Goal: Contribute content: Add original content to the website for others to see

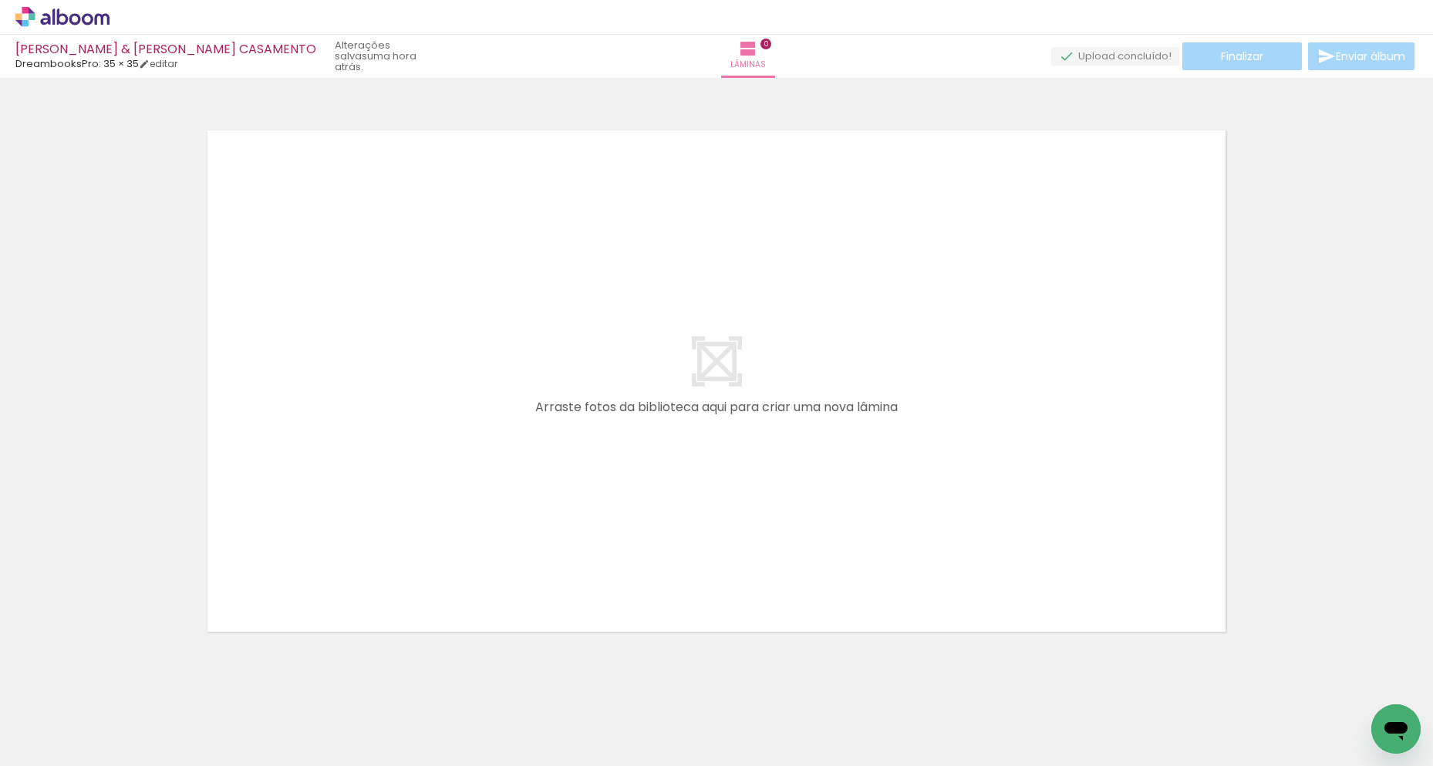
scroll to position [8, 0]
click at [72, 13] on icon at bounding box center [62, 17] width 94 height 20
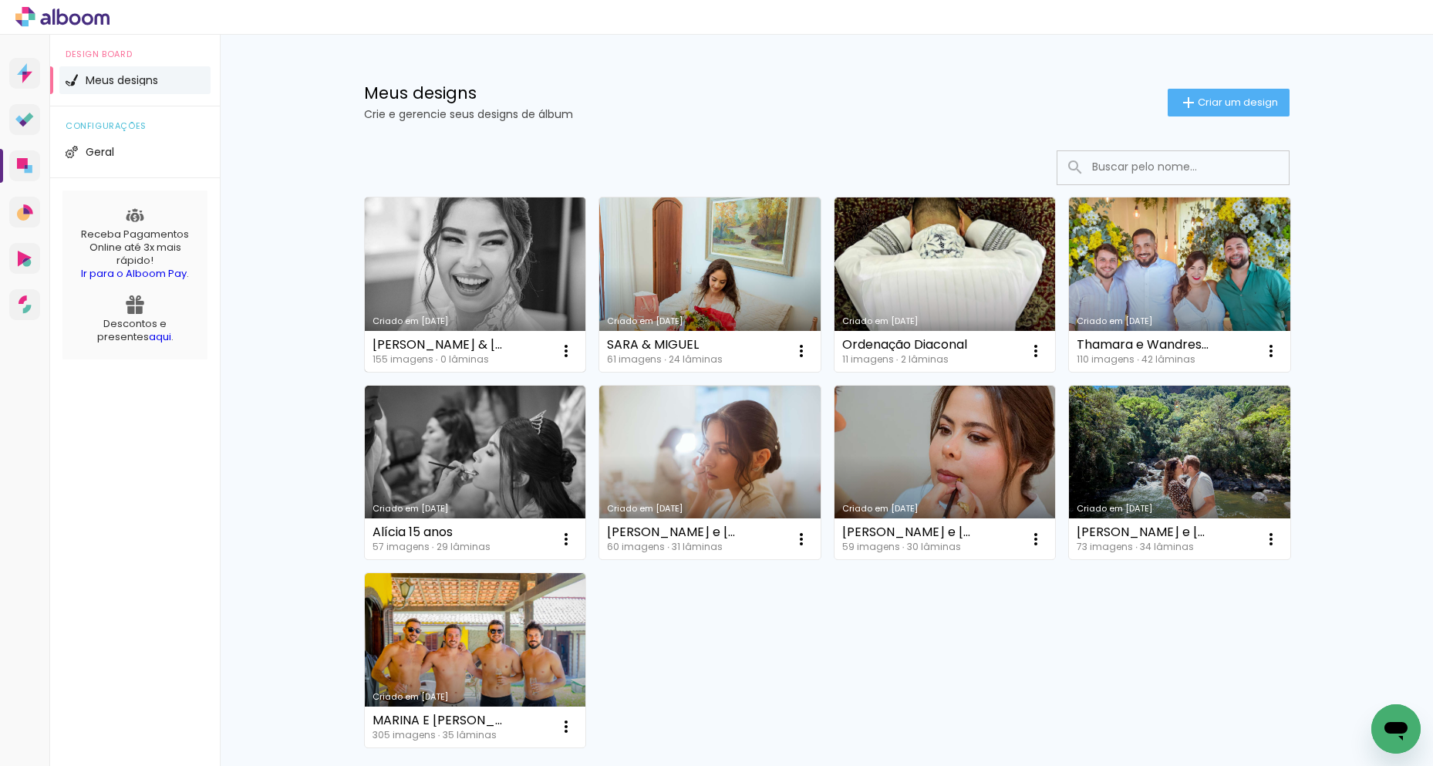
click at [463, 259] on link "Criado em [DATE]" at bounding box center [475, 284] width 221 height 174
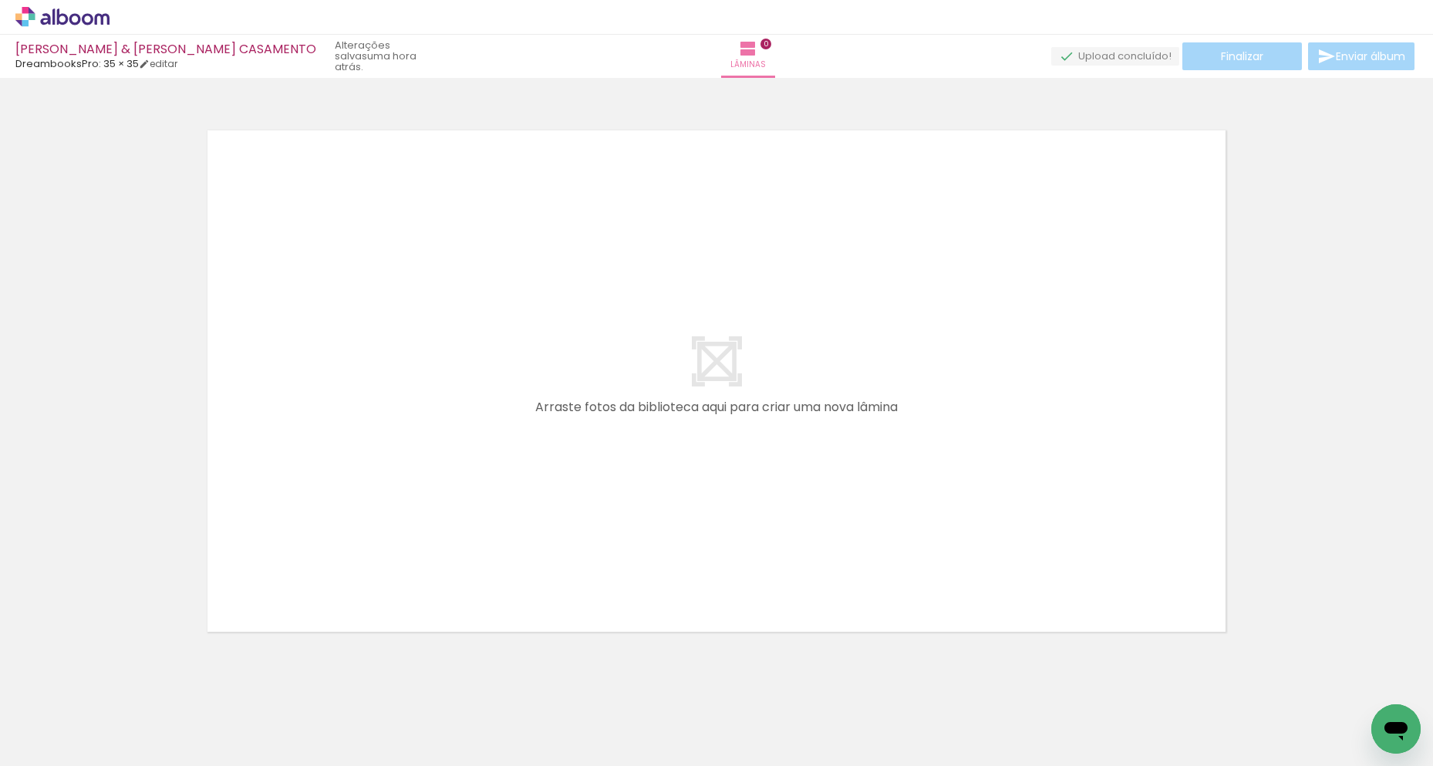
click at [85, 12] on icon at bounding box center [62, 17] width 94 height 20
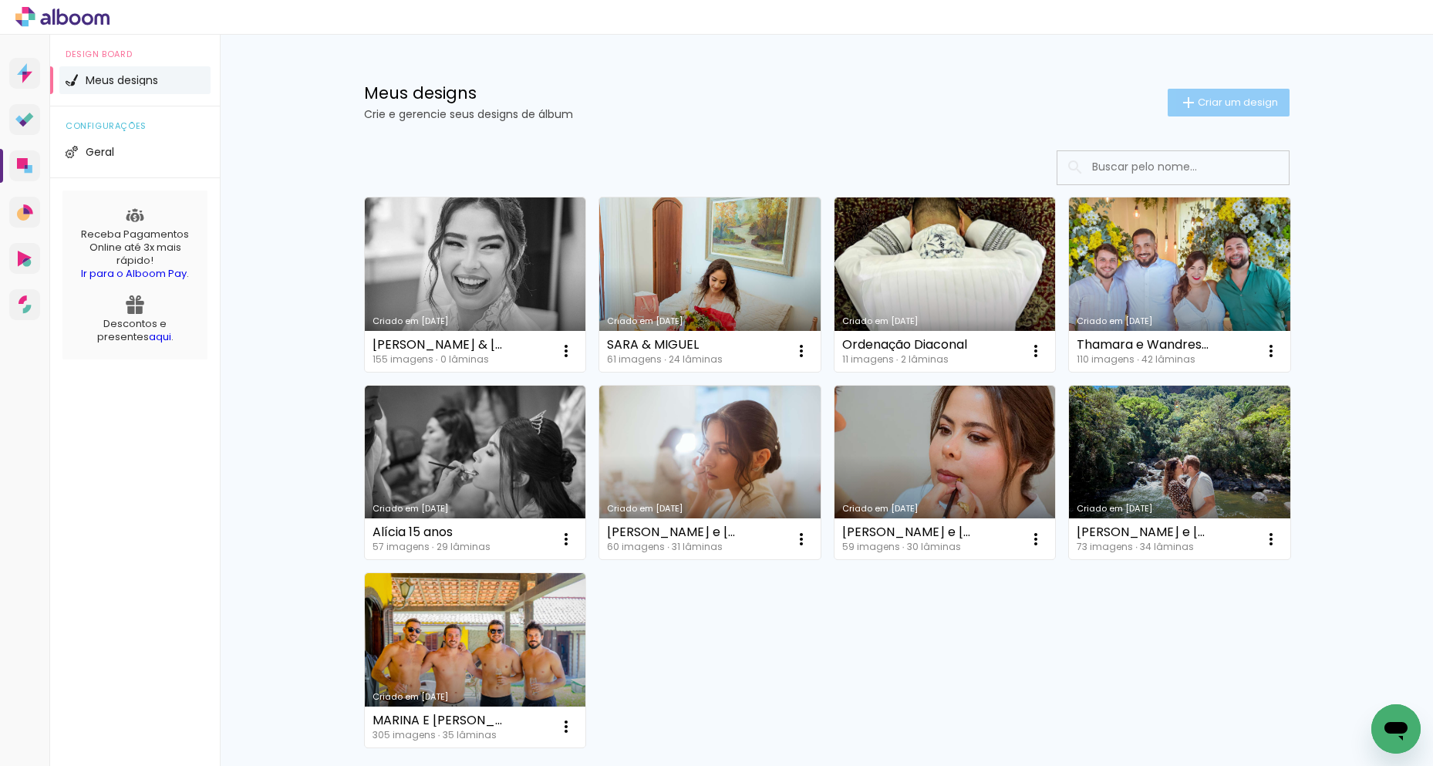
click at [1254, 99] on span "Criar um design" at bounding box center [1238, 102] width 80 height 10
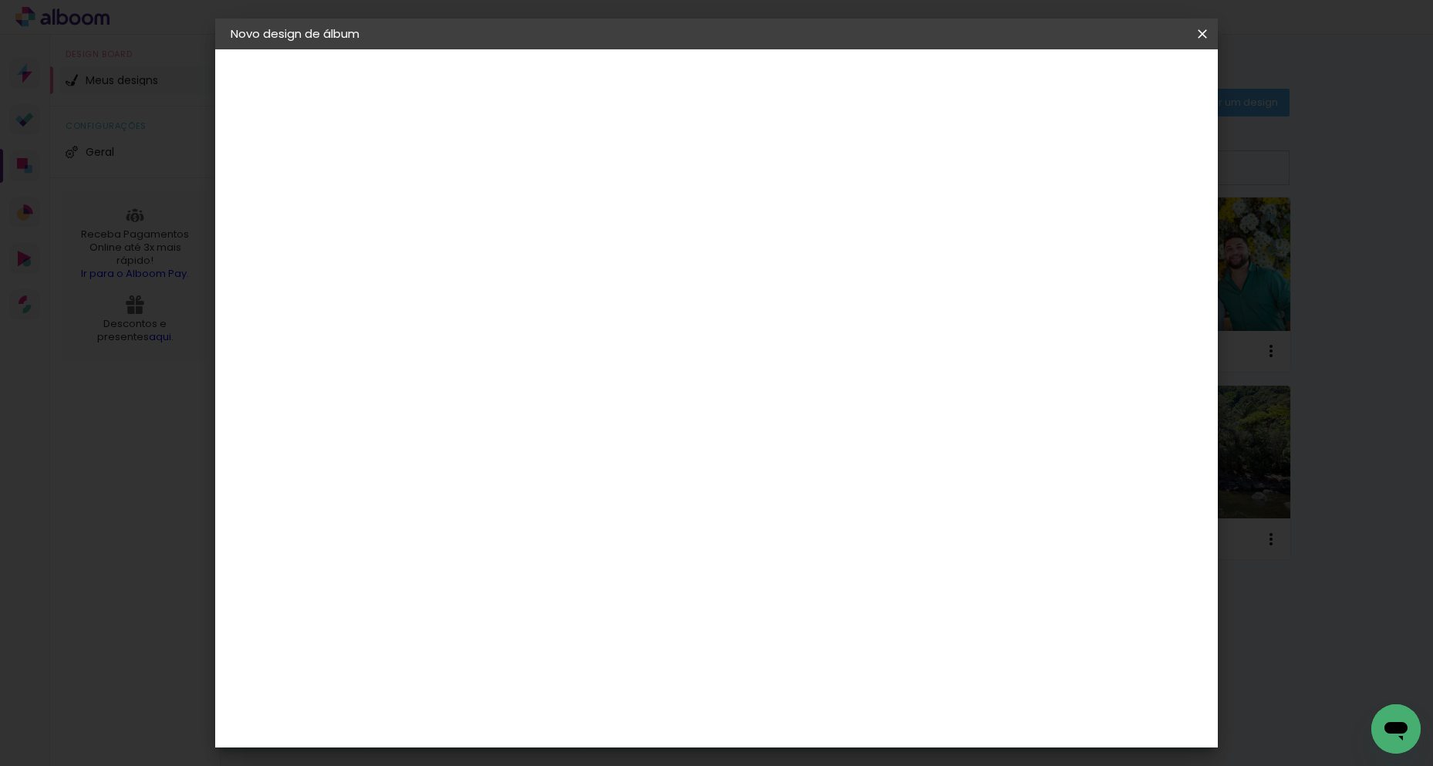
click at [483, 200] on input at bounding box center [483, 207] width 0 height 24
type input "[PERSON_NAME] e [PERSON_NAME]"
type paper-input "[PERSON_NAME] e [PERSON_NAME]"
click at [0, 0] on slot "Avançar" at bounding box center [0, 0] width 0 height 0
click at [550, 288] on input at bounding box center [522, 293] width 156 height 19
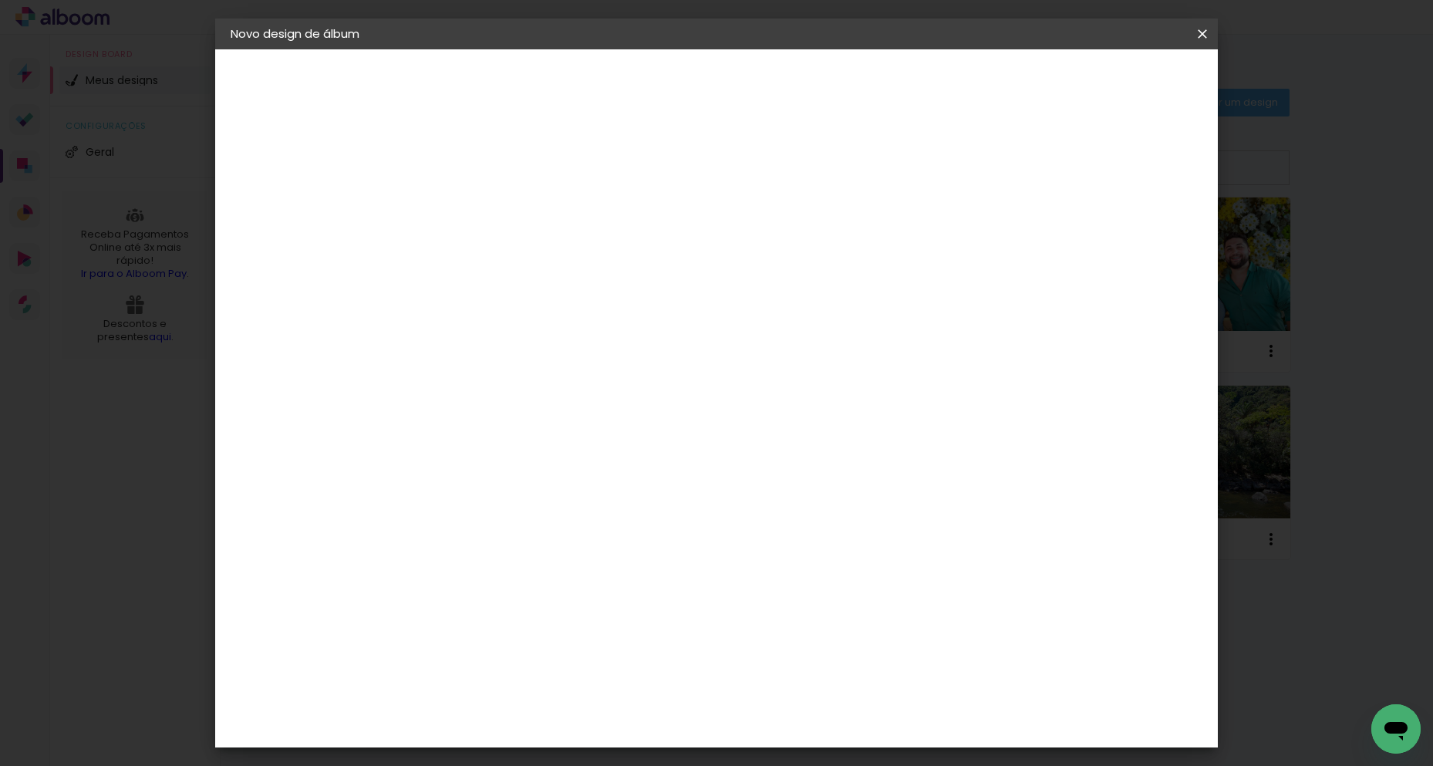
type input "dream"
type paper-input "dream"
click at [531, 328] on div "D" at bounding box center [510, 322] width 142 height 20
click at [538, 343] on div "DreambooksPro" at bounding box center [523, 348] width 100 height 12
click at [0, 0] on slot "Avançar" at bounding box center [0, 0] width 0 height 0
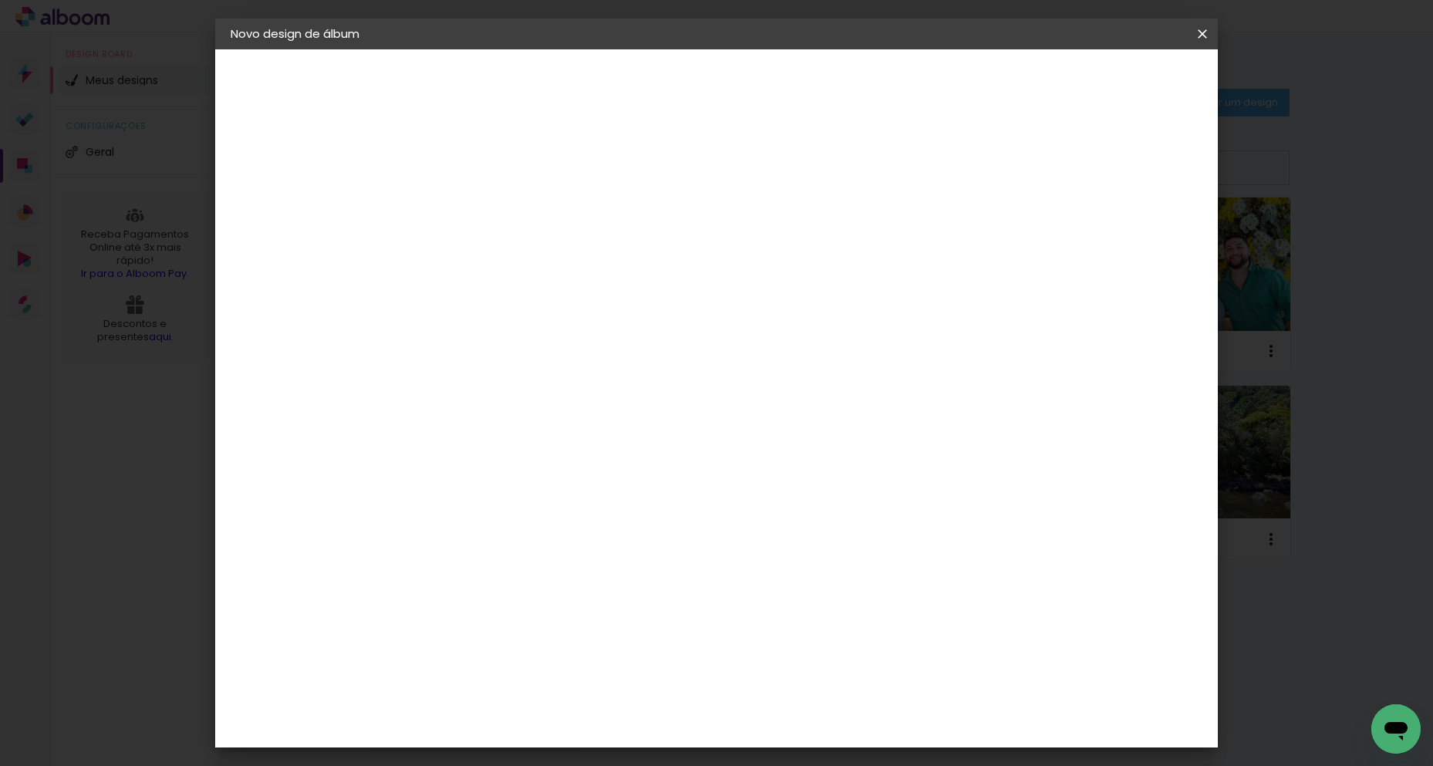
click at [543, 264] on input "text" at bounding box center [513, 269] width 60 height 24
click at [0, 0] on slot "Álbum" at bounding box center [0, 0] width 0 height 0
type input "Álbum"
click at [587, 284] on span "40 × 30" at bounding box center [551, 300] width 72 height 32
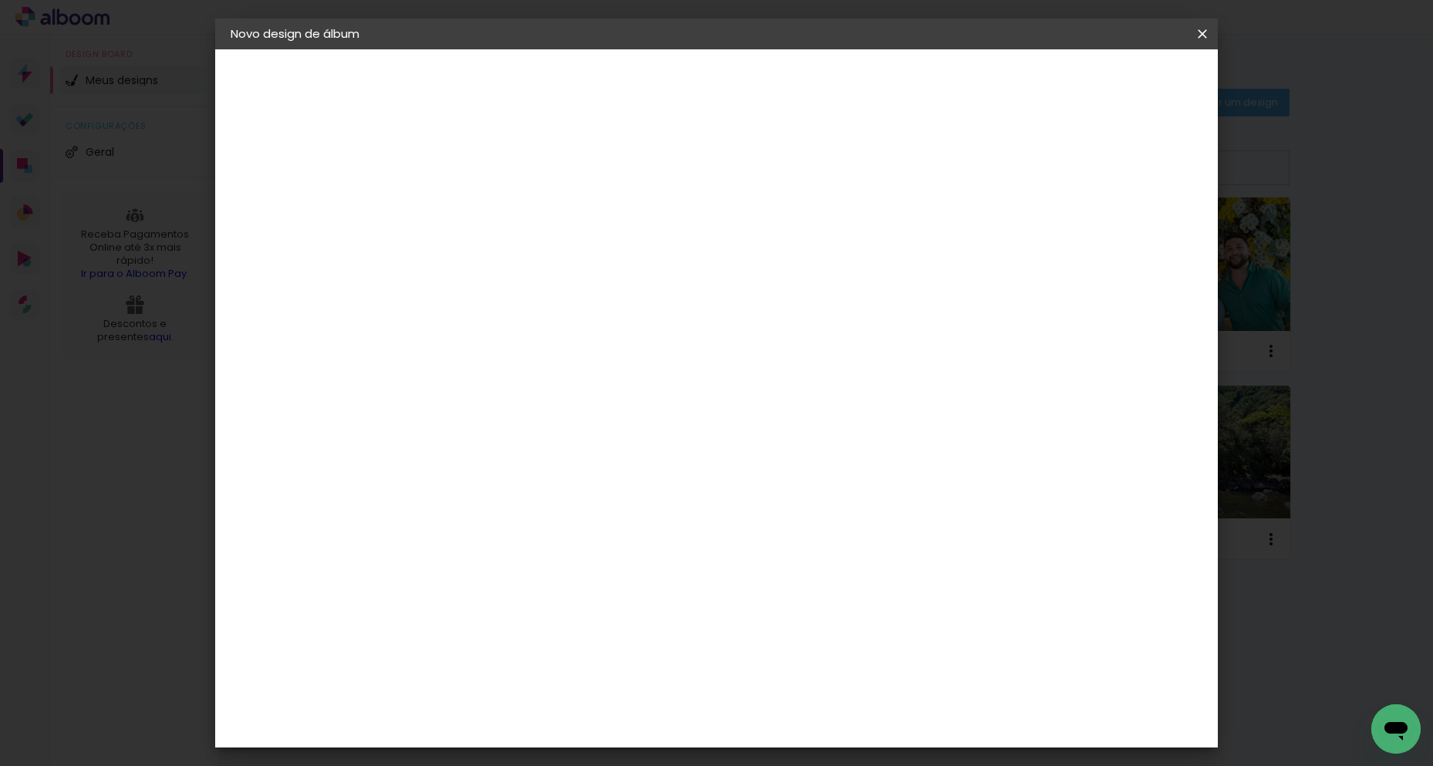
scroll to position [0, 0]
click at [0, 0] on slot "Avançar" at bounding box center [0, 0] width 0 height 0
click at [1106, 84] on span "Iniciar design" at bounding box center [1071, 81] width 70 height 11
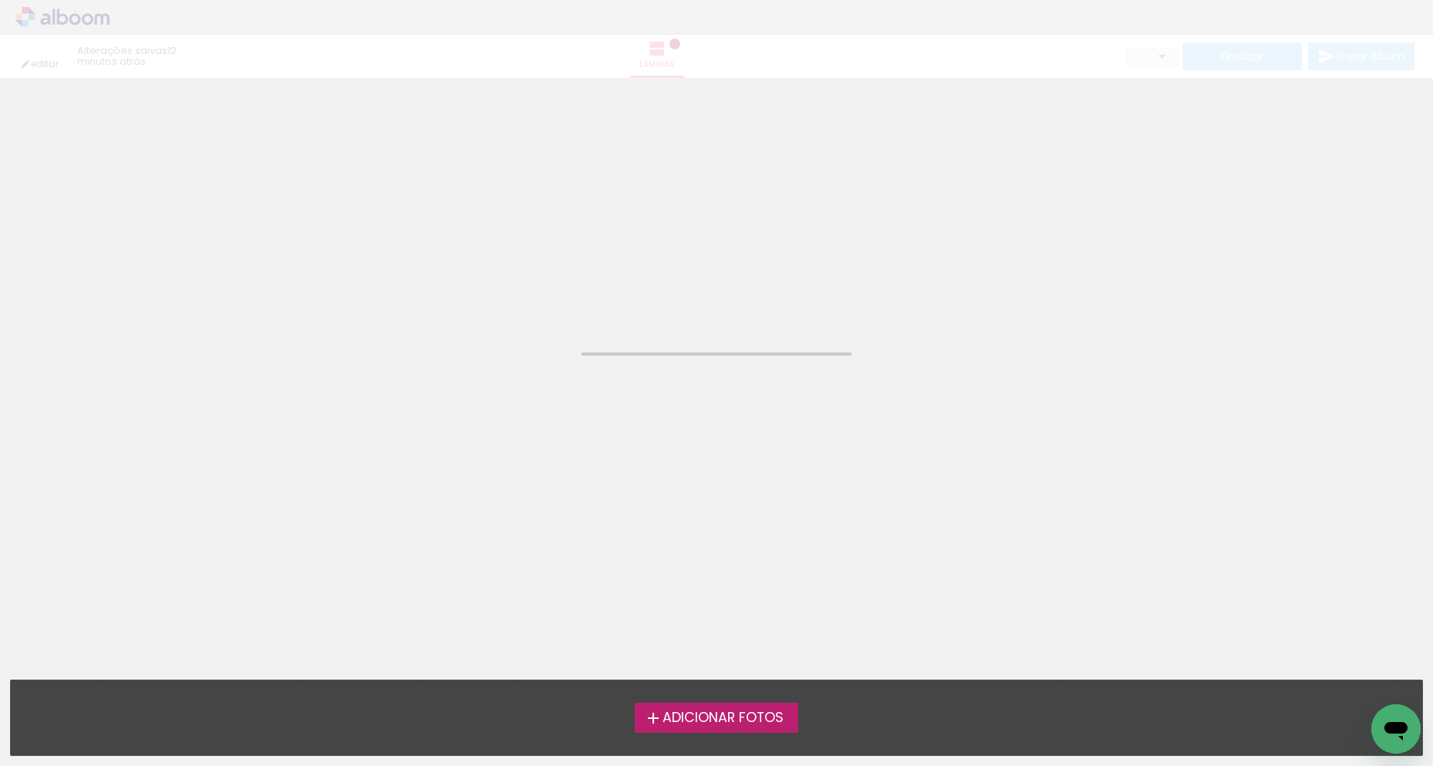
click at [747, 711] on span "Adicionar Fotos" at bounding box center [722, 718] width 121 height 14
click at [0, 0] on input "file" at bounding box center [0, 0] width 0 height 0
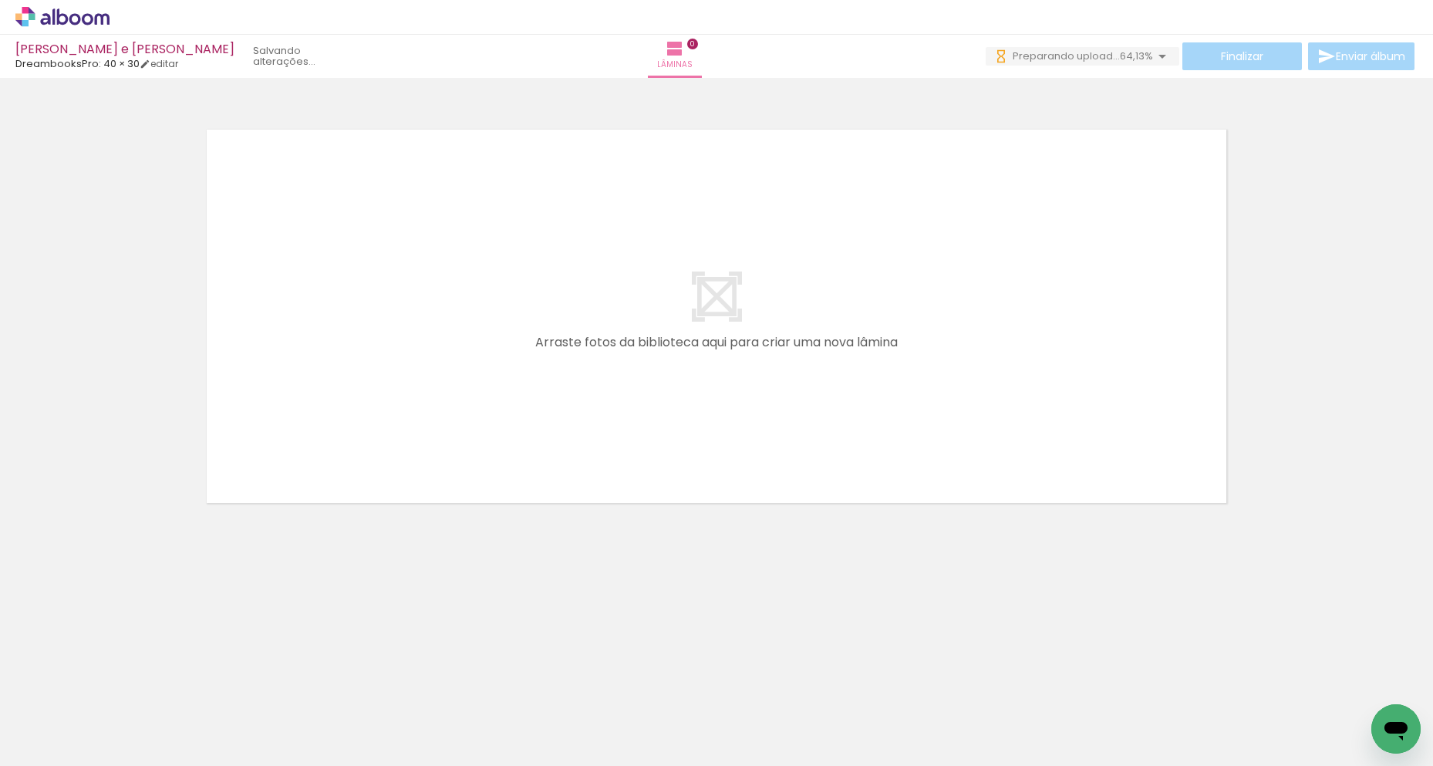
drag, startPoint x: 458, startPoint y: 760, endPoint x: 15, endPoint y: 42, distance: 842.7
click at [1156, 60] on iron-icon at bounding box center [1162, 56] width 19 height 19
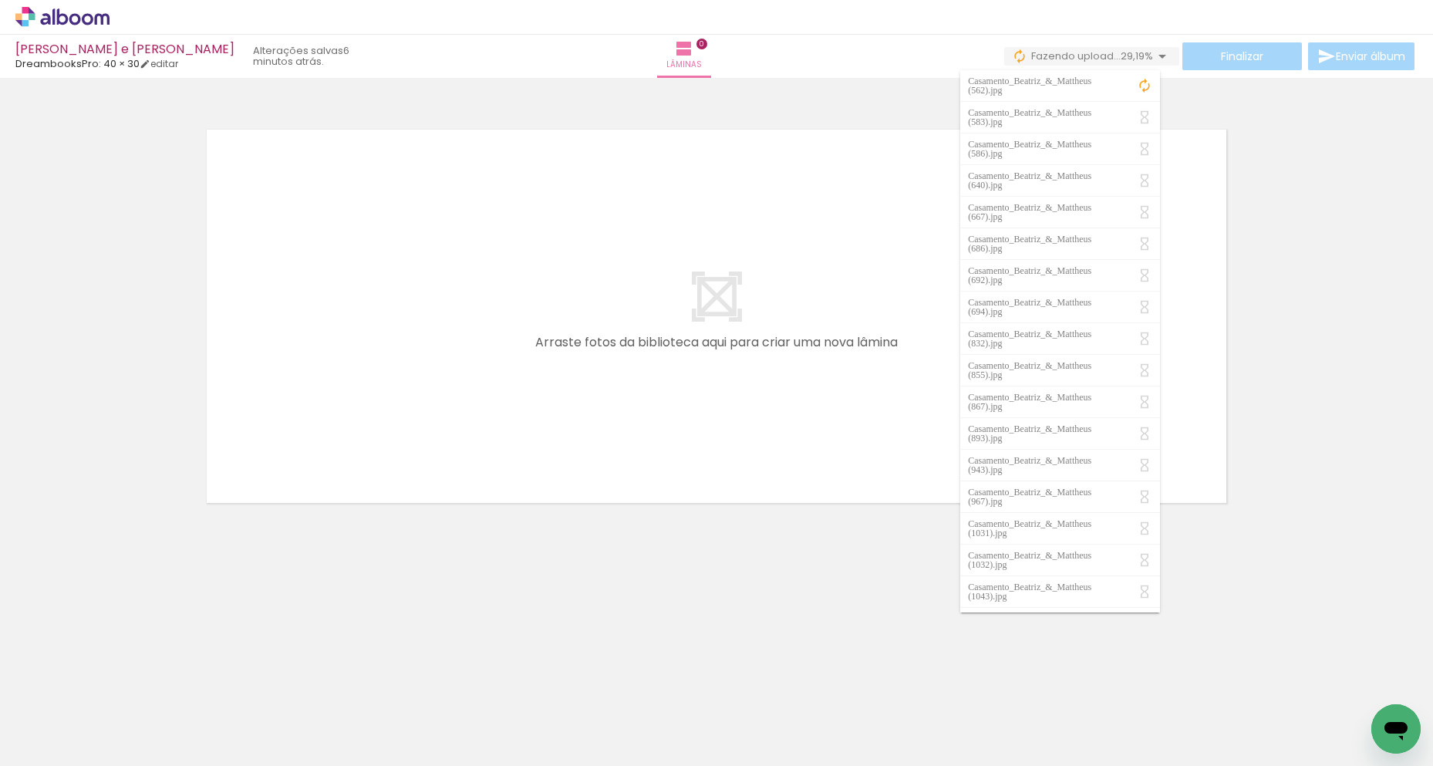
click at [1155, 55] on iron-icon at bounding box center [1162, 56] width 19 height 19
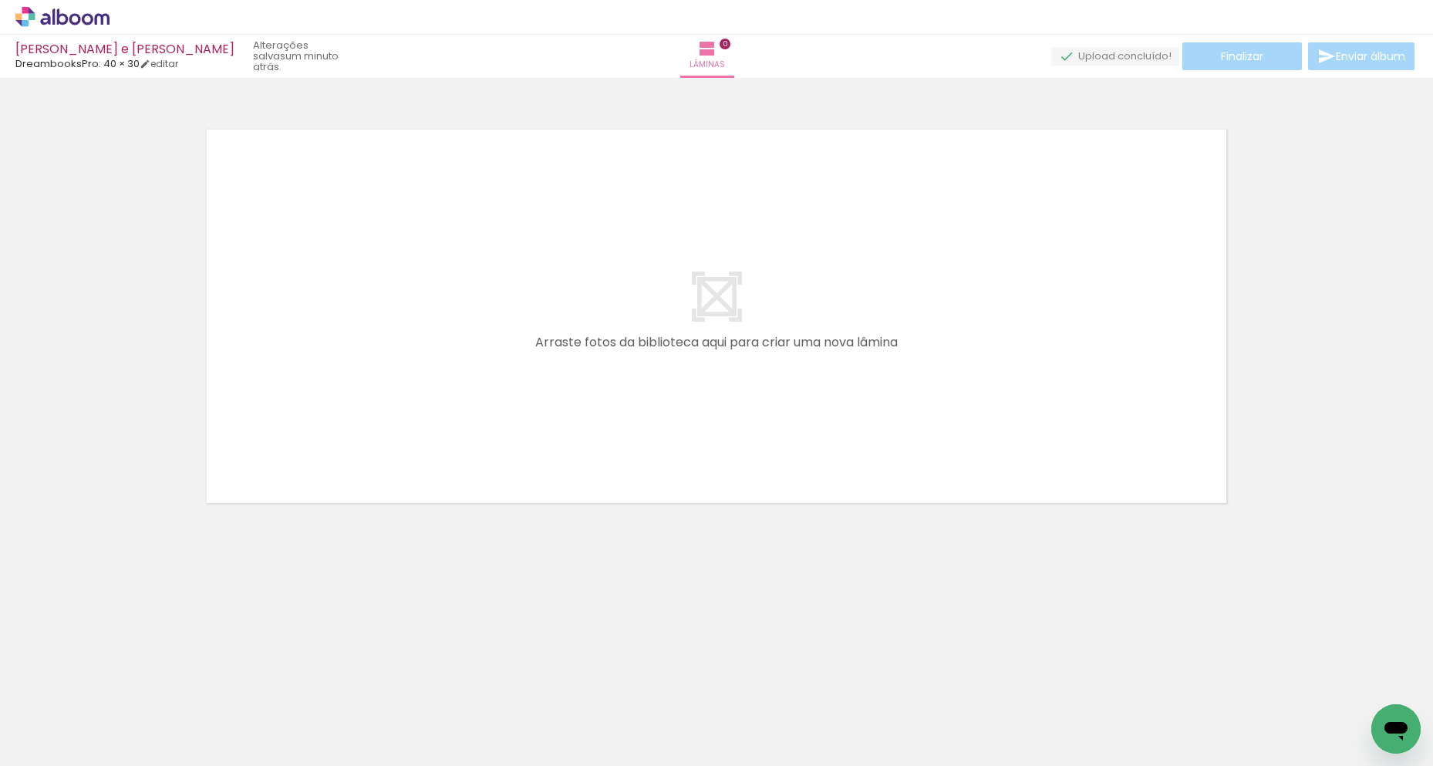
click at [87, 22] on icon at bounding box center [62, 17] width 94 height 20
